Goal: Task Accomplishment & Management: Use online tool/utility

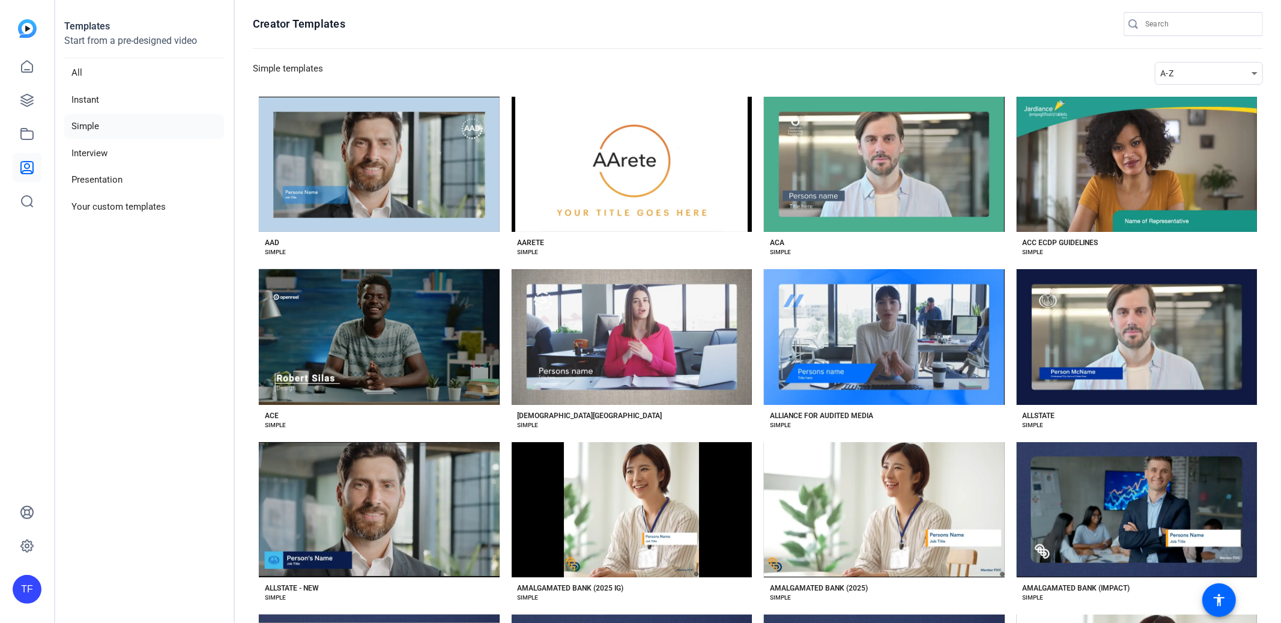
click at [1207, 70] on div "A-Z" at bounding box center [1205, 73] width 91 height 14
click at [1186, 94] on mat-option "Newest" at bounding box center [1200, 94] width 108 height 19
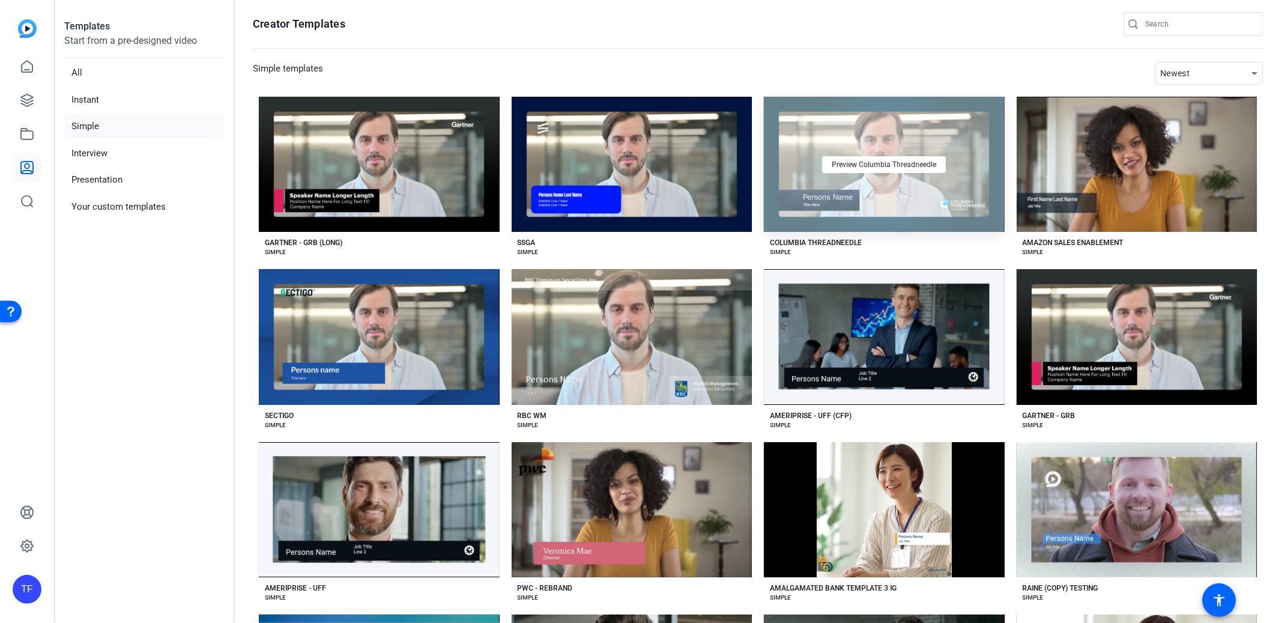
click at [820, 183] on div "Preview Columbia Threadneedle" at bounding box center [884, 164] width 241 height 135
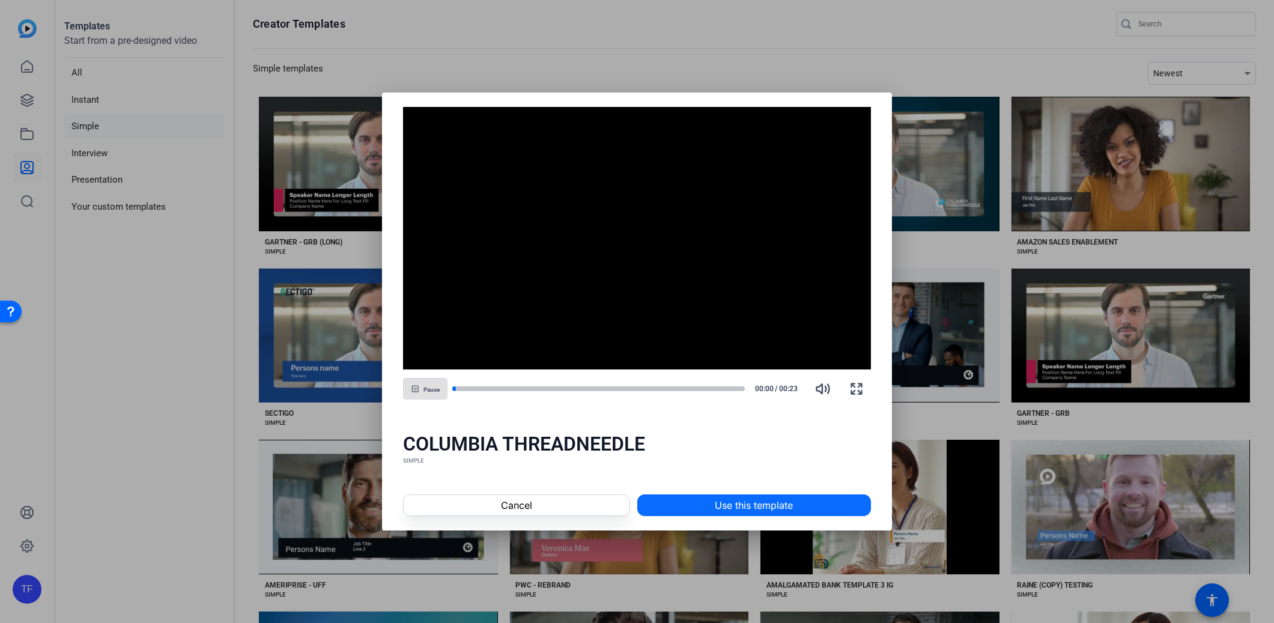
click at [776, 501] on span "Use this template" at bounding box center [754, 505] width 78 height 14
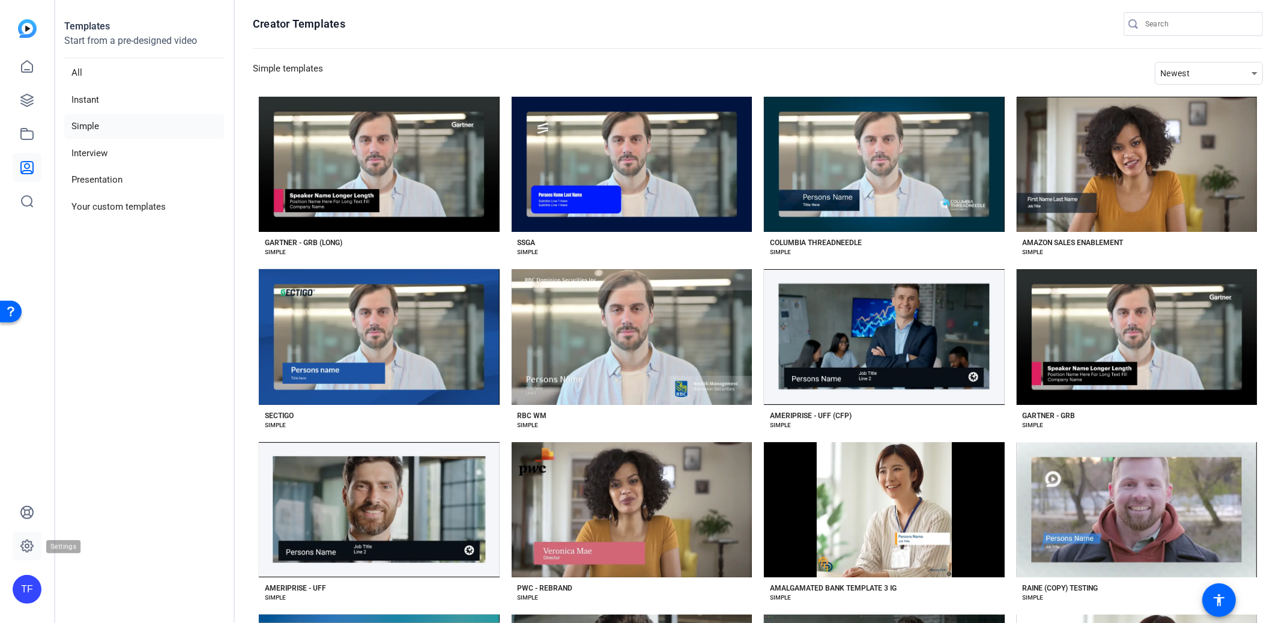
click at [21, 548] on icon at bounding box center [27, 546] width 14 height 14
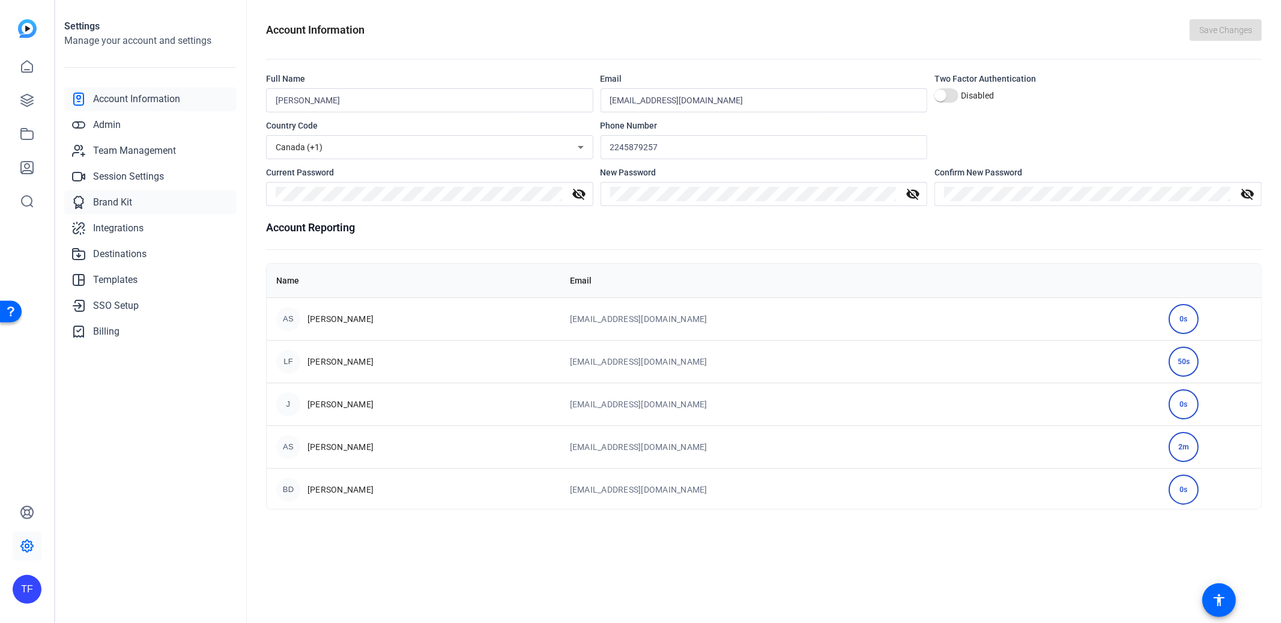
click at [116, 202] on span "Brand Kit" at bounding box center [112, 202] width 39 height 14
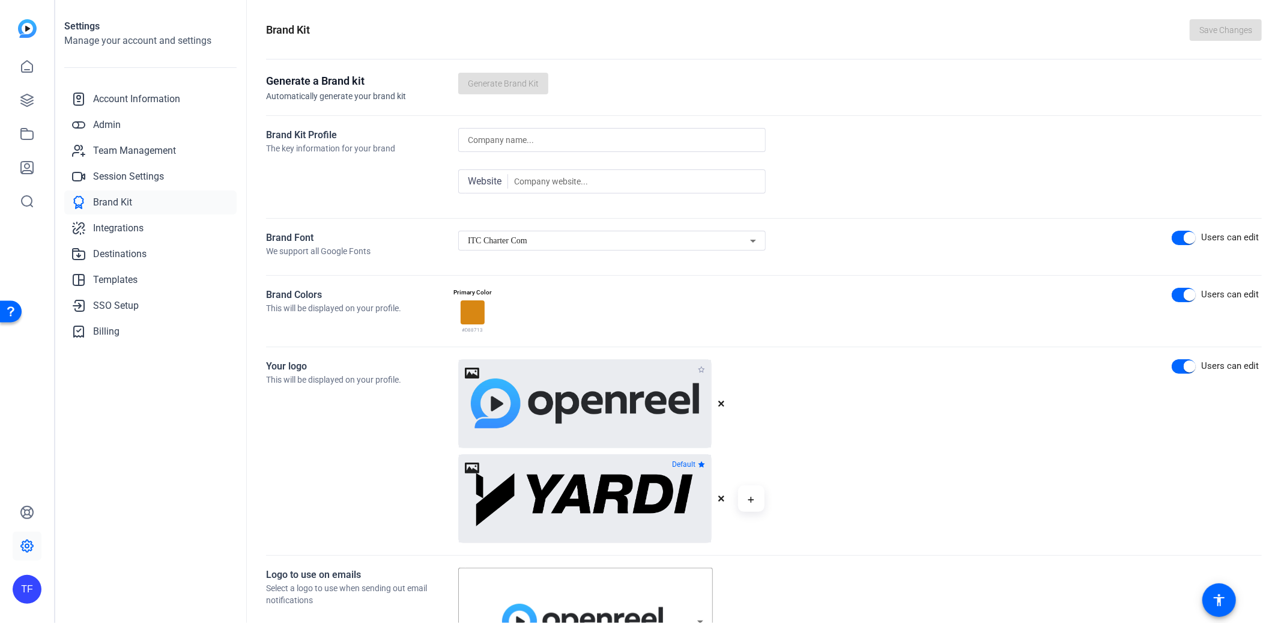
click at [514, 238] on span "ITC Charter Com" at bounding box center [497, 240] width 59 height 9
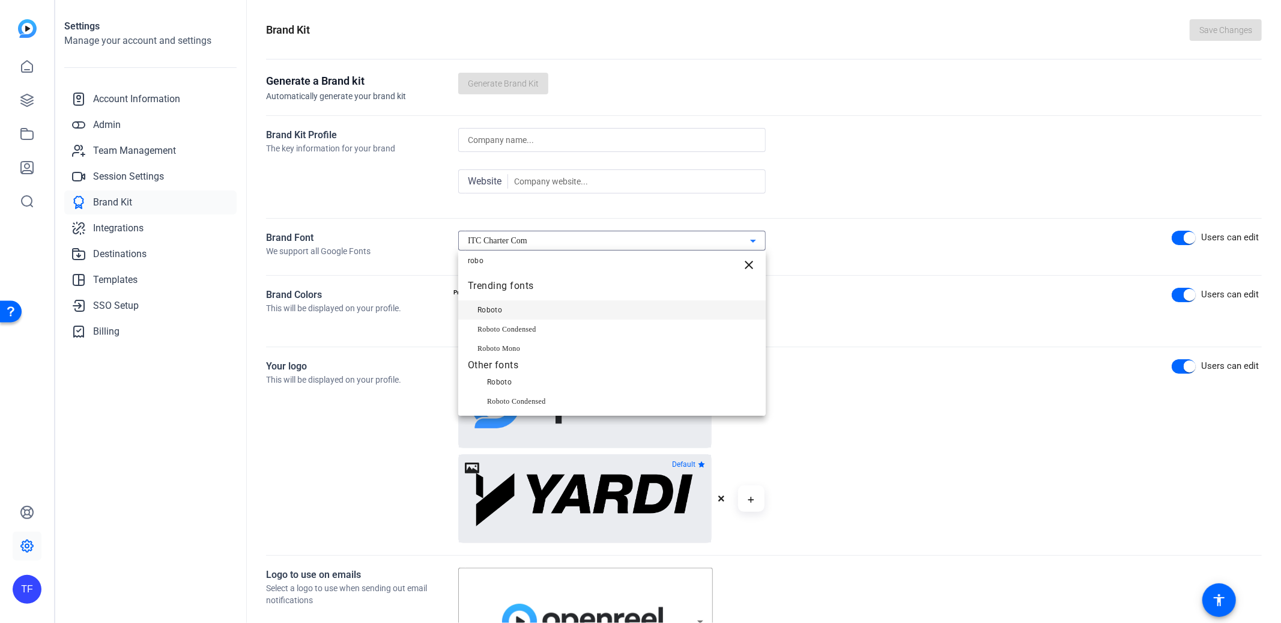
type input "robo"
click at [513, 304] on mat-option "Roboto" at bounding box center [611, 309] width 307 height 19
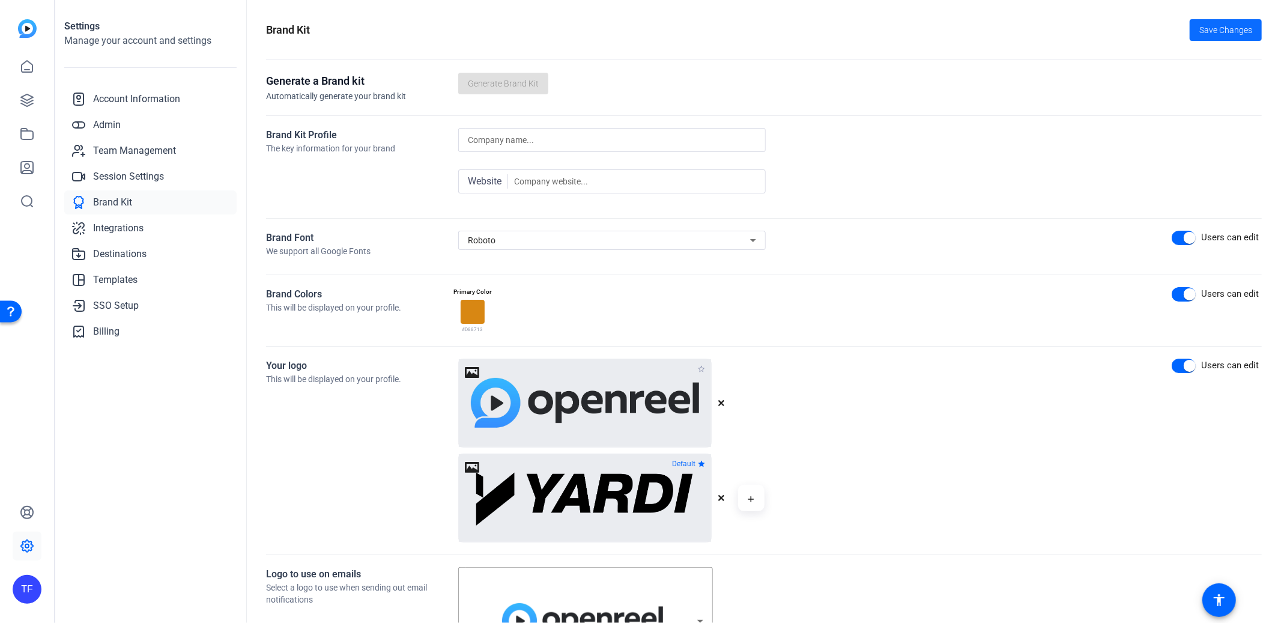
click at [1240, 28] on span "Save Changes" at bounding box center [1225, 30] width 53 height 13
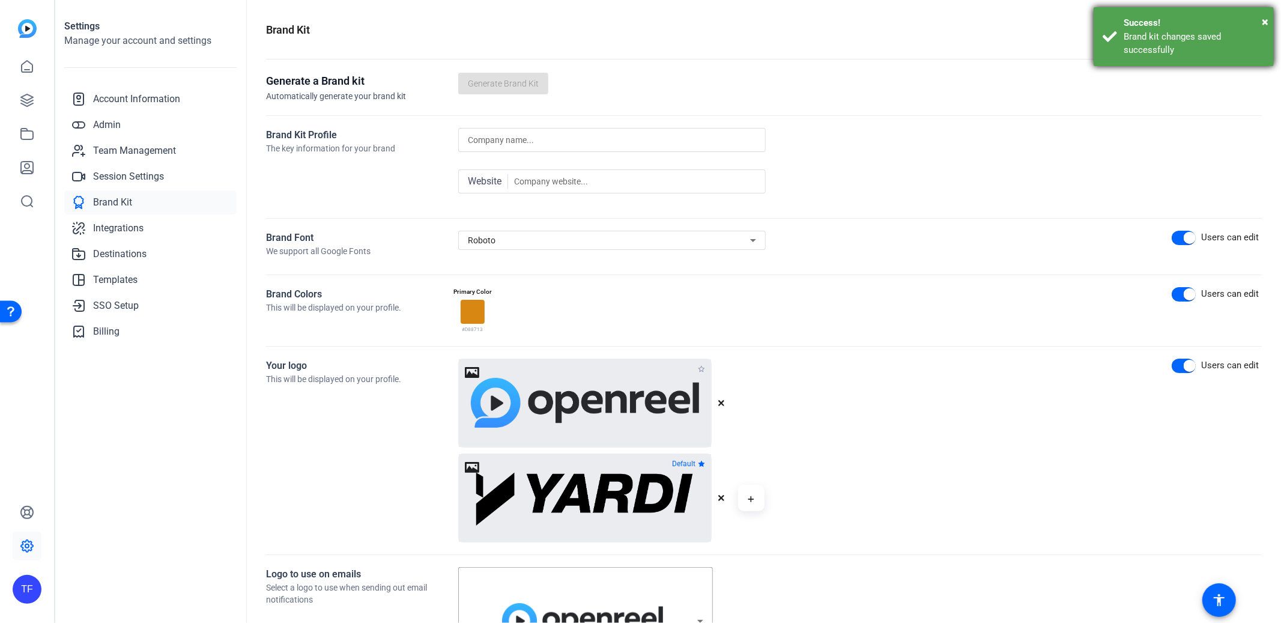
click at [1167, 44] on div "Brand kit changes saved successfully" at bounding box center [1193, 43] width 141 height 27
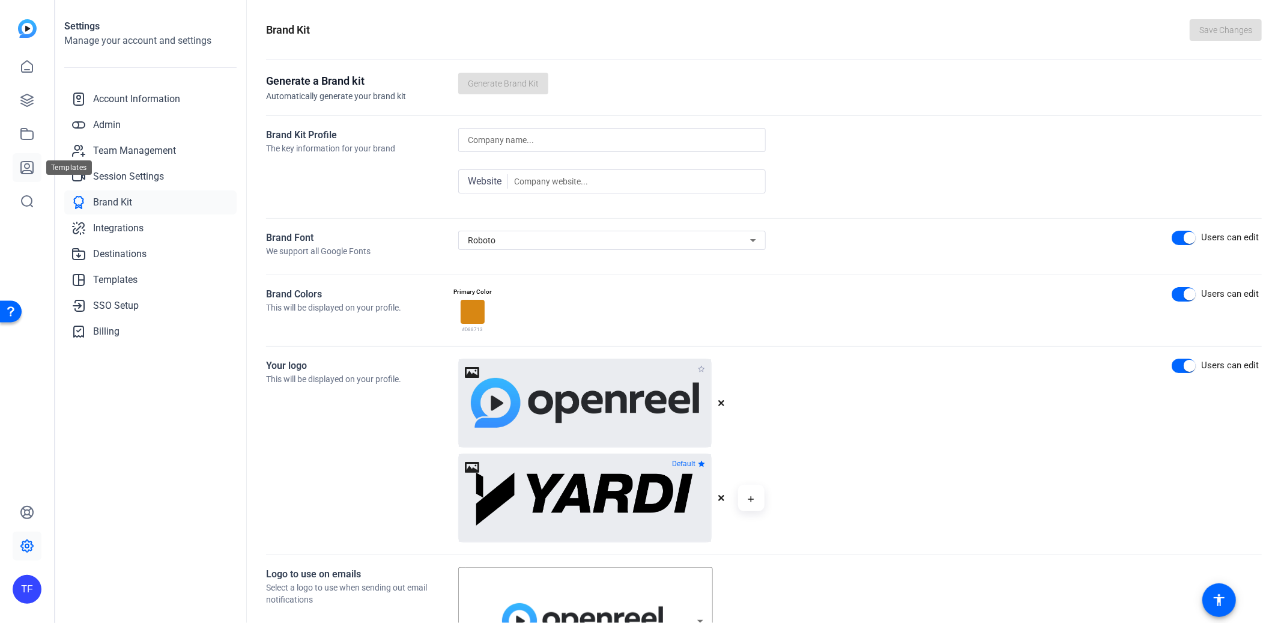
click at [22, 169] on icon at bounding box center [27, 167] width 14 height 14
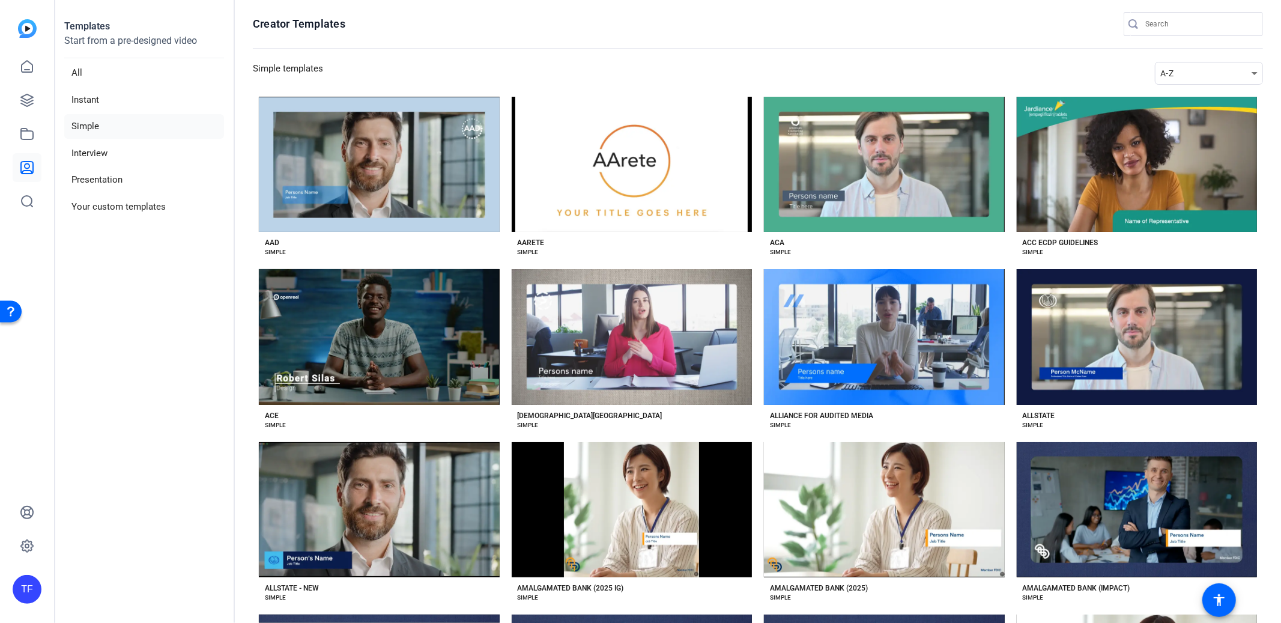
click at [1194, 78] on div "A-Z" at bounding box center [1205, 73] width 91 height 14
click at [1181, 98] on span "Newest" at bounding box center [1174, 95] width 25 height 14
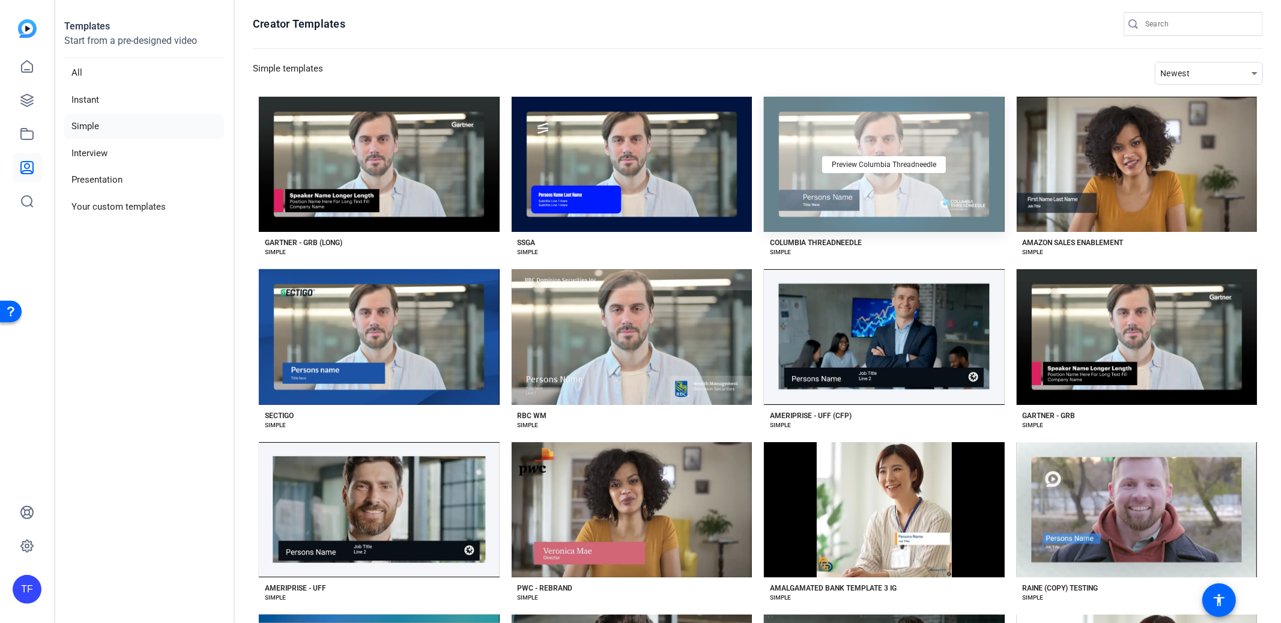
click at [854, 199] on div "Preview Columbia Threadneedle" at bounding box center [884, 164] width 241 height 135
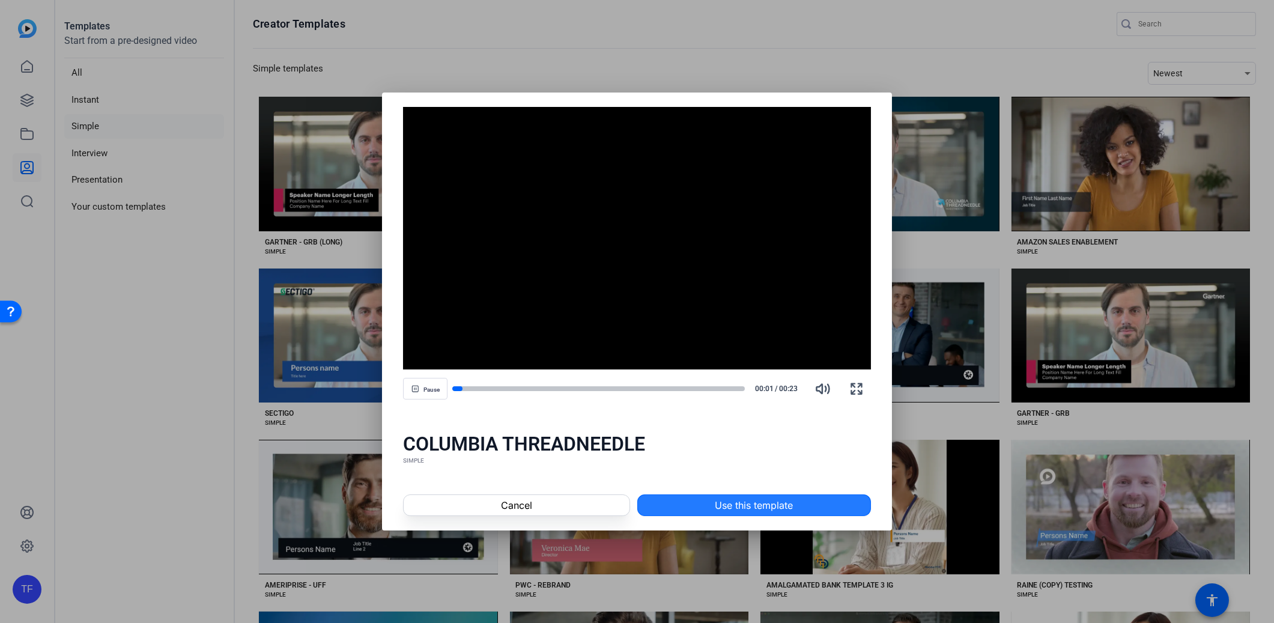
click at [809, 506] on span at bounding box center [754, 505] width 232 height 29
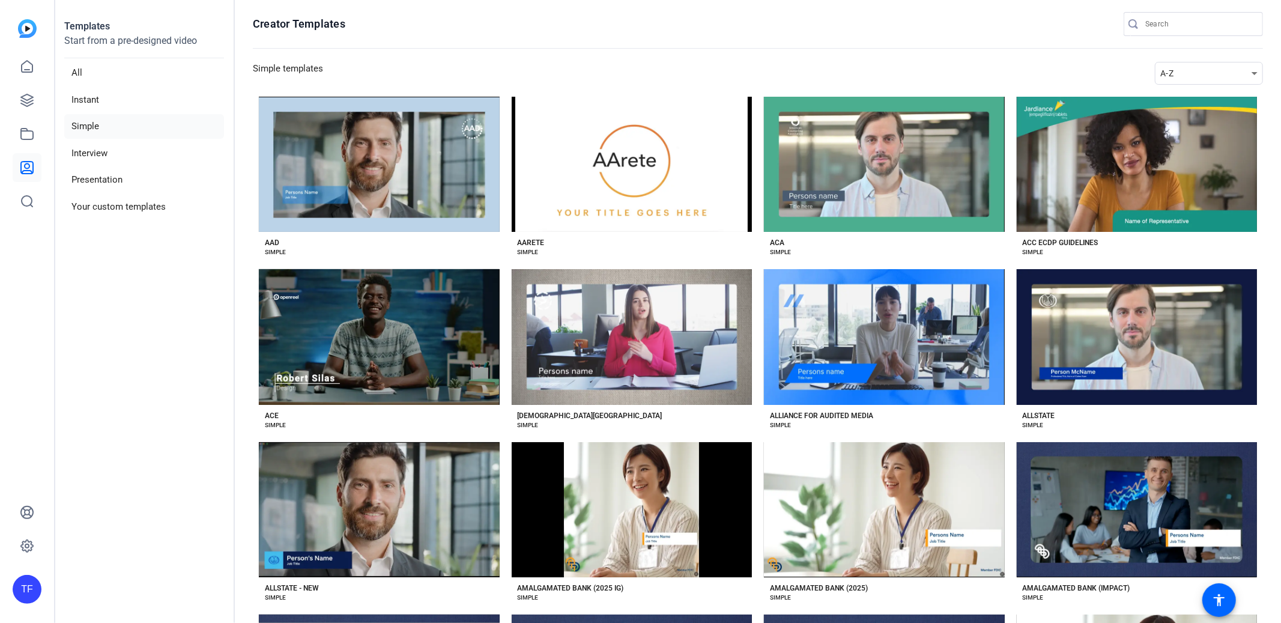
click at [1214, 80] on div "A-Z" at bounding box center [1205, 73] width 91 height 14
click at [1175, 95] on span "Newest" at bounding box center [1174, 95] width 25 height 14
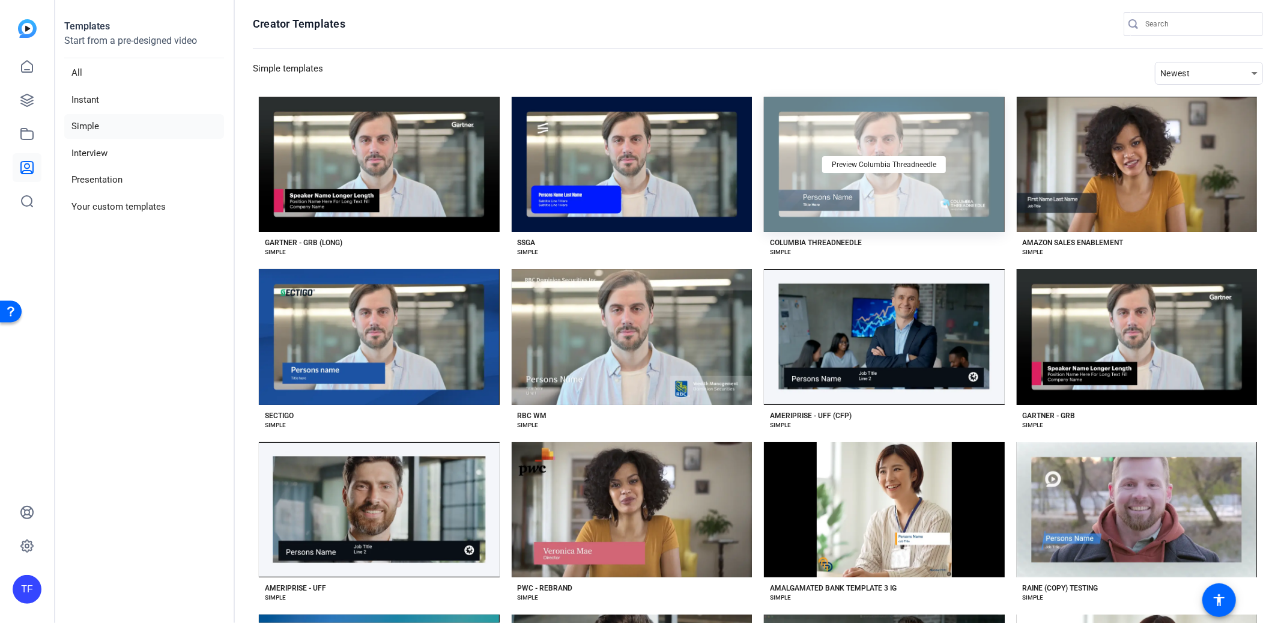
click at [871, 209] on div "Preview Columbia Threadneedle" at bounding box center [884, 164] width 241 height 135
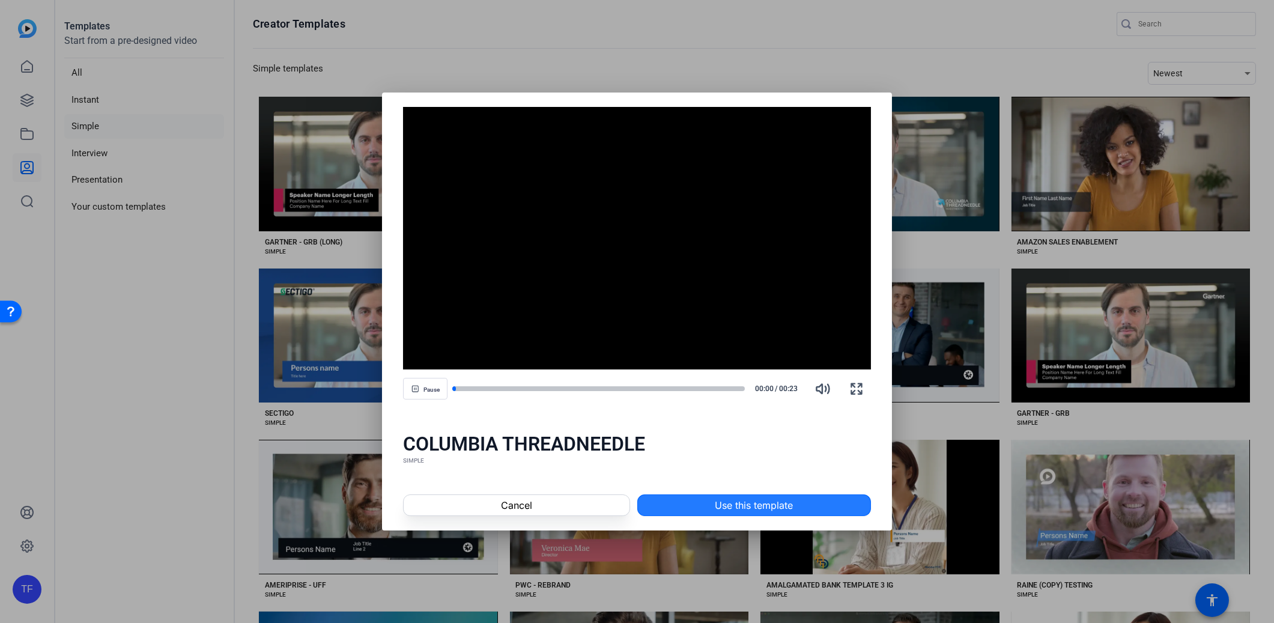
click at [738, 509] on span "Use this template" at bounding box center [754, 505] width 78 height 14
